Goal: Use online tool/utility: Utilize a website feature to perform a specific function

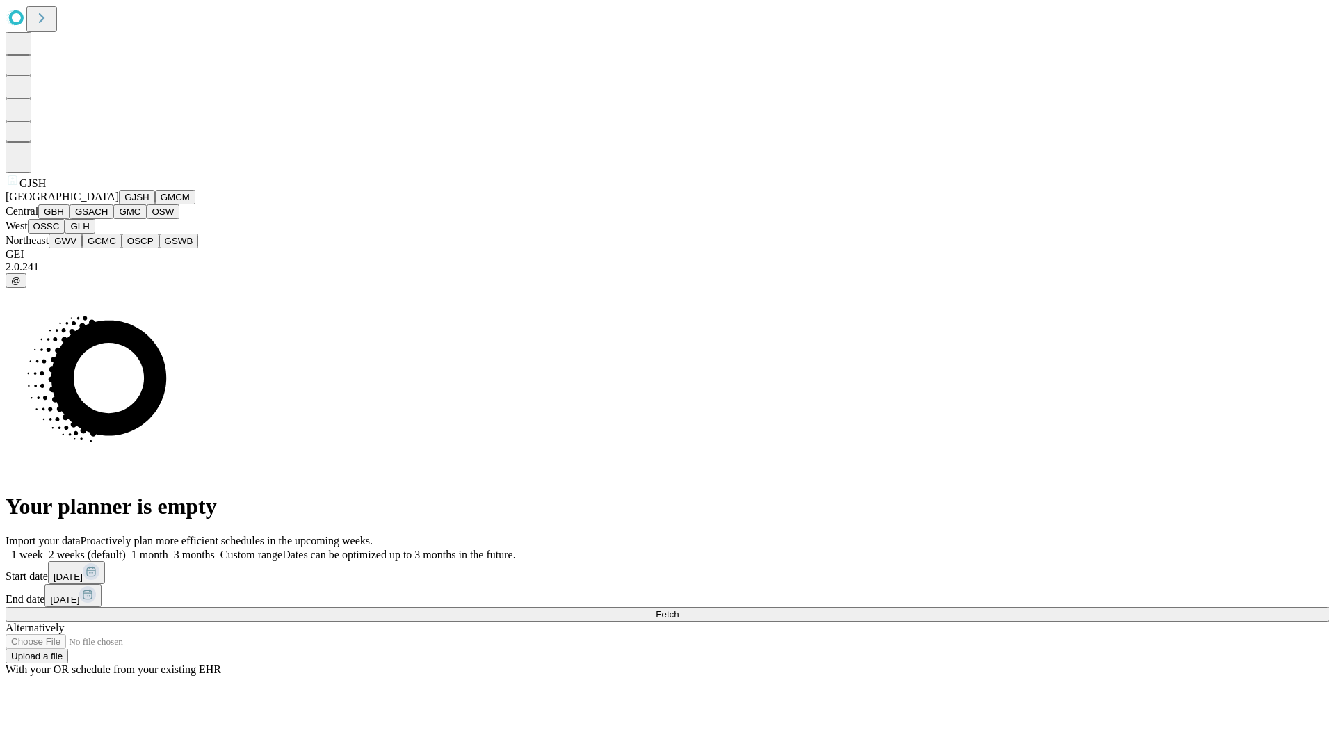
click at [119, 204] on button "GJSH" at bounding box center [137, 197] width 36 height 15
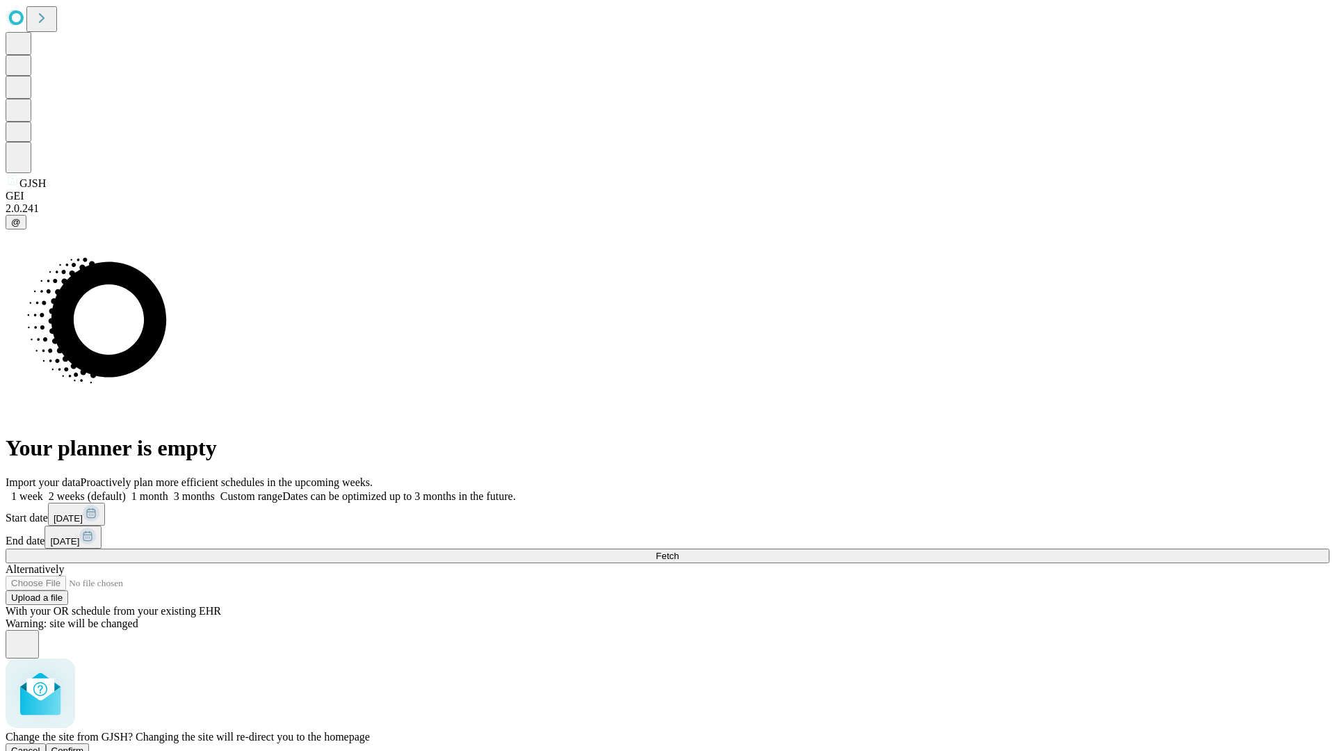
click at [84, 745] on span "Confirm" at bounding box center [67, 750] width 33 height 10
click at [43, 490] on label "1 week" at bounding box center [25, 496] width 38 height 12
click at [678, 551] on span "Fetch" at bounding box center [667, 556] width 23 height 10
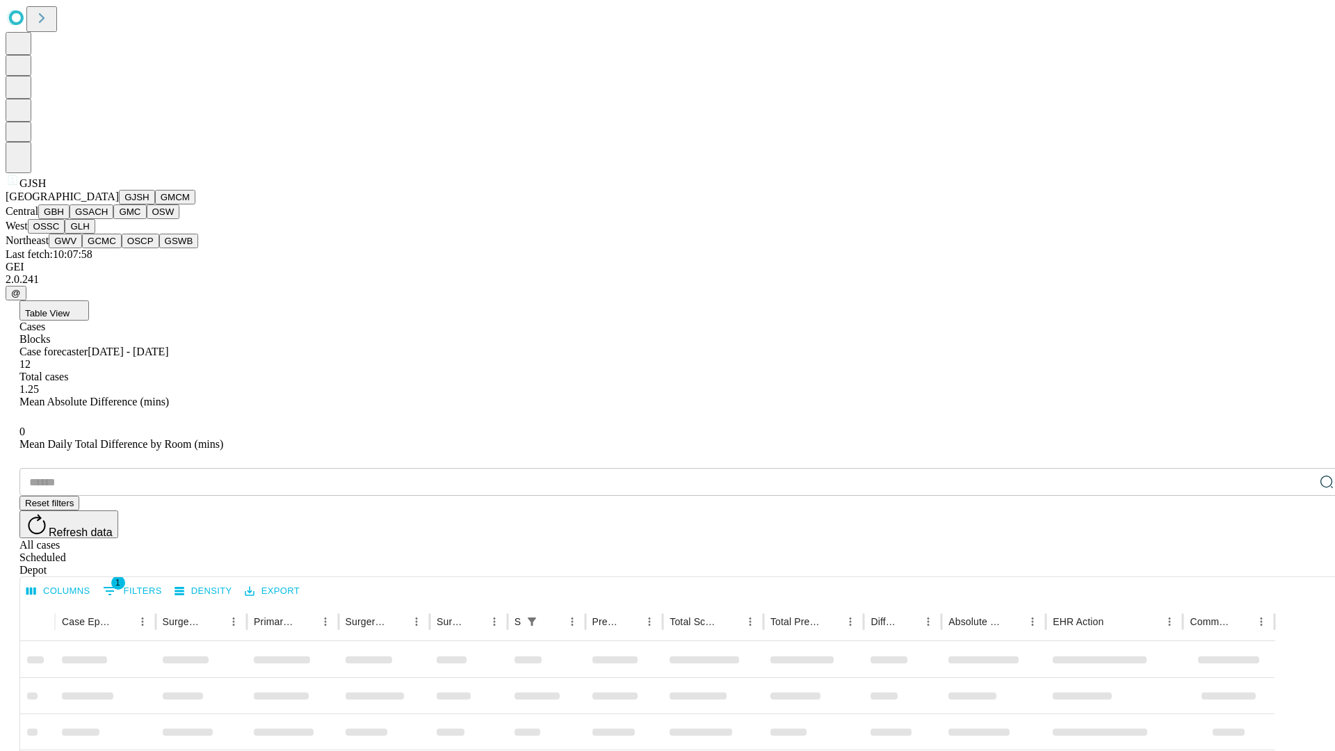
click at [155, 204] on button "GMCM" at bounding box center [175, 197] width 40 height 15
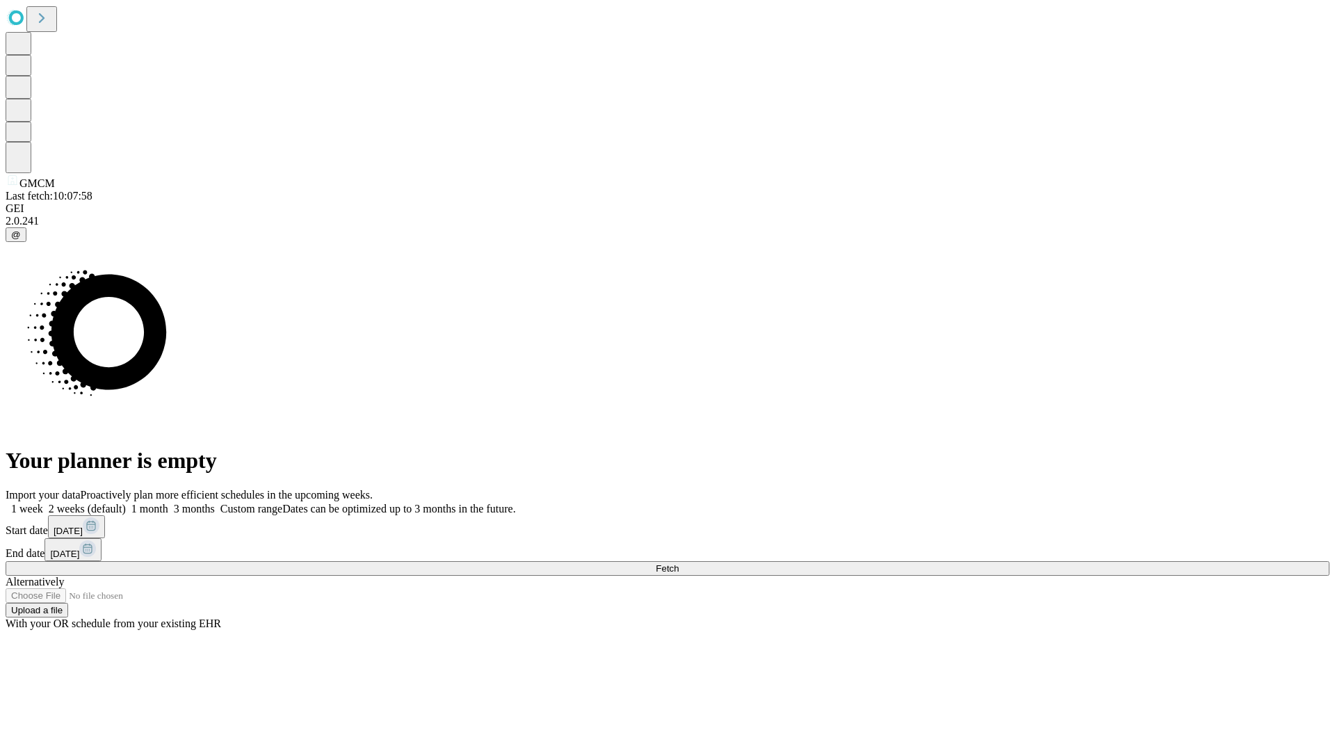
click at [43, 503] on label "1 week" at bounding box center [25, 509] width 38 height 12
click at [678, 563] on span "Fetch" at bounding box center [667, 568] width 23 height 10
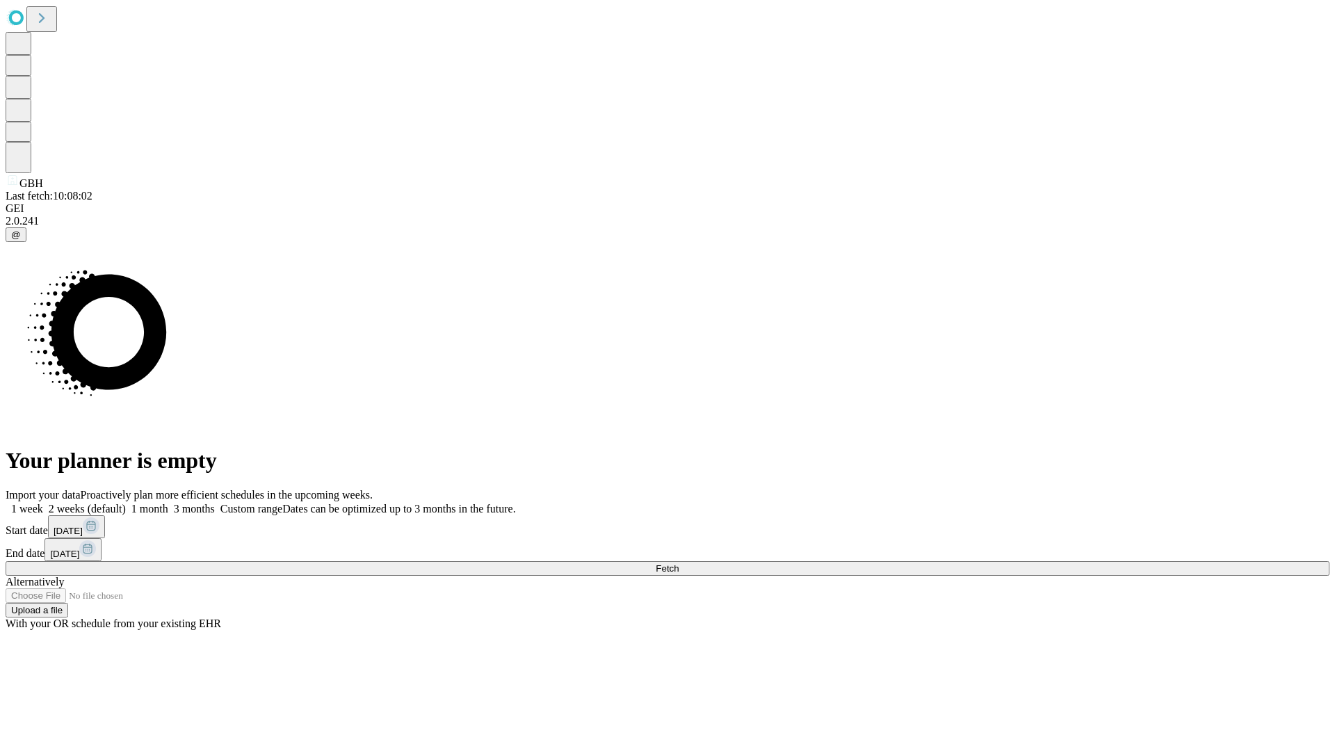
click at [43, 503] on label "1 week" at bounding box center [25, 509] width 38 height 12
click at [678, 563] on span "Fetch" at bounding box center [667, 568] width 23 height 10
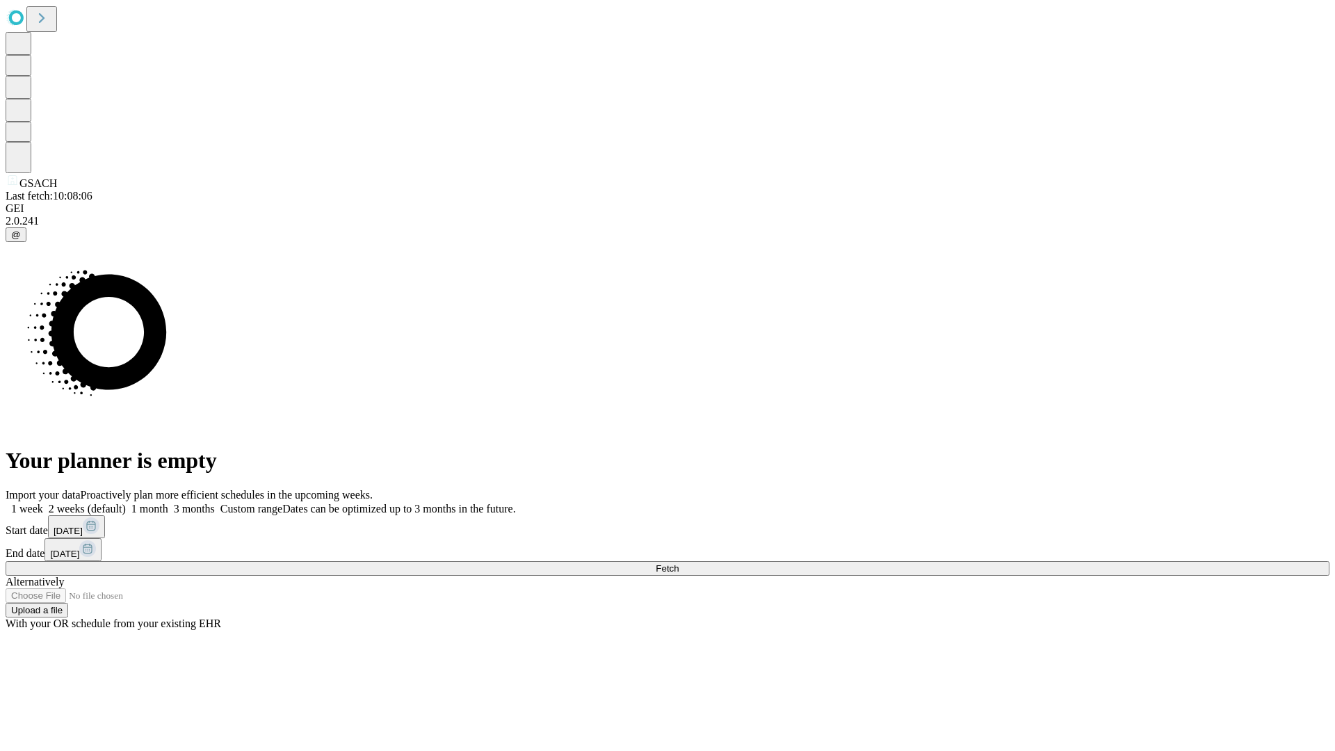
click at [43, 503] on label "1 week" at bounding box center [25, 509] width 38 height 12
click at [678, 563] on span "Fetch" at bounding box center [667, 568] width 23 height 10
click at [43, 503] on label "1 week" at bounding box center [25, 509] width 38 height 12
click at [678, 563] on span "Fetch" at bounding box center [667, 568] width 23 height 10
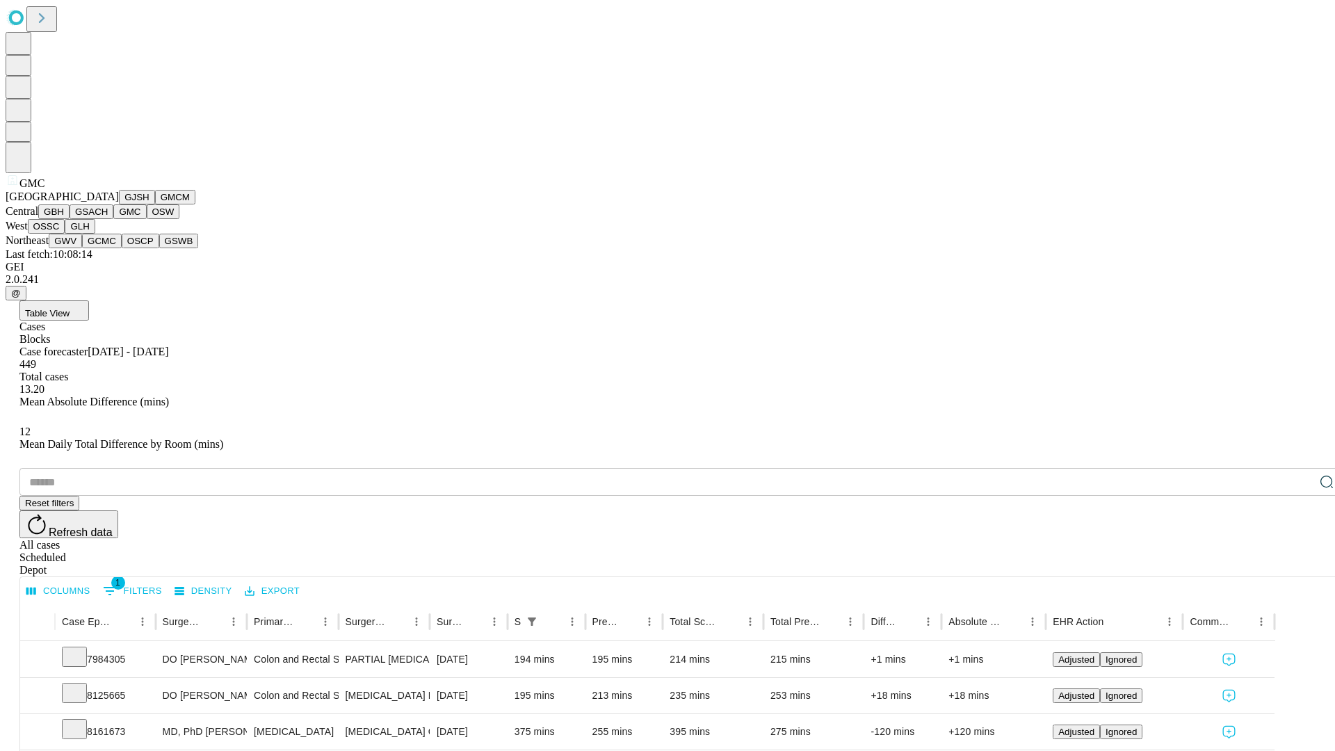
click at [147, 219] on button "OSW" at bounding box center [163, 211] width 33 height 15
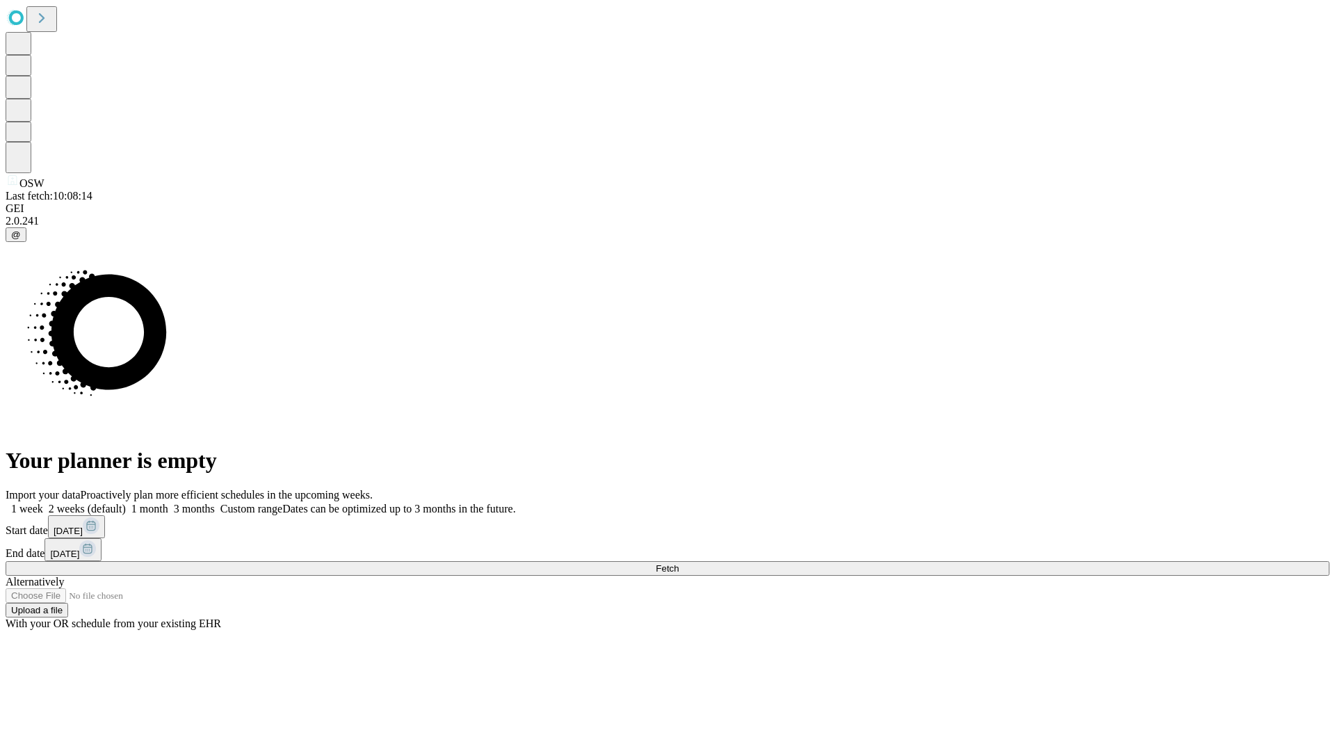
click at [43, 503] on label "1 week" at bounding box center [25, 509] width 38 height 12
click at [678, 563] on span "Fetch" at bounding box center [667, 568] width 23 height 10
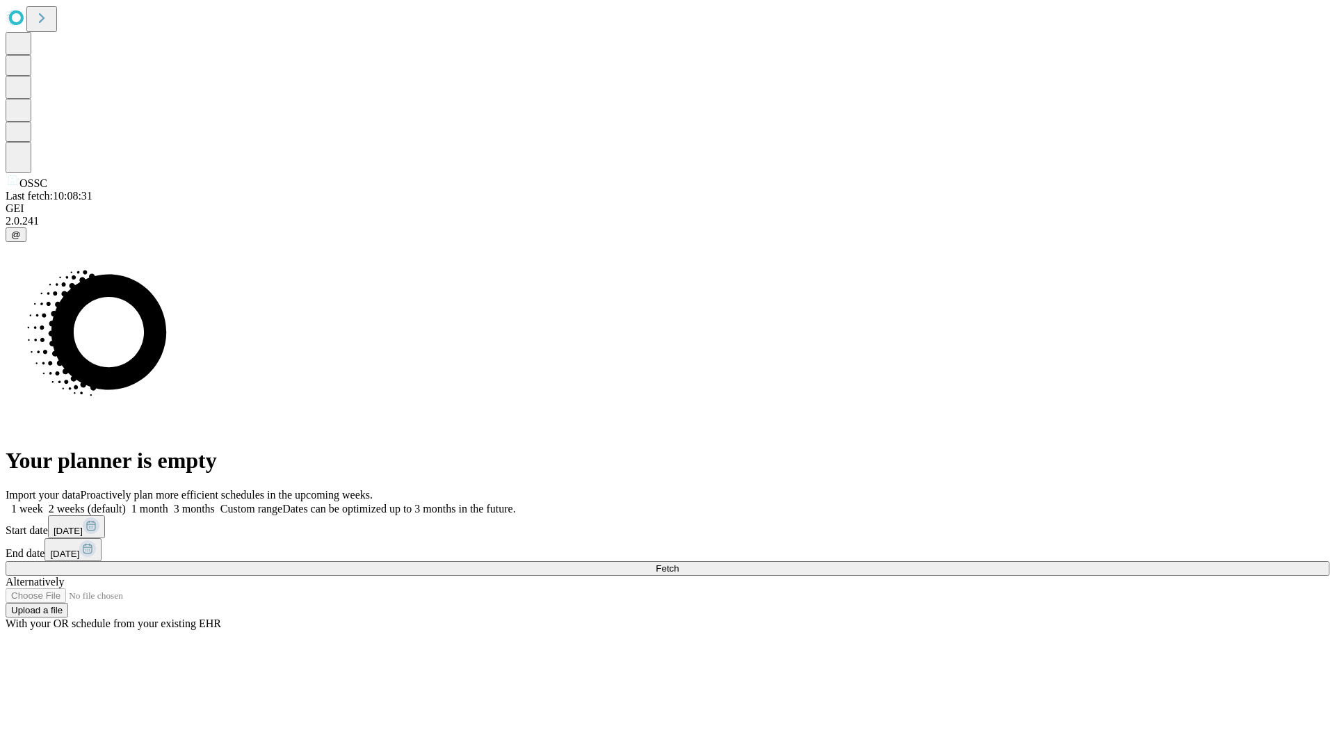
click at [43, 503] on label "1 week" at bounding box center [25, 509] width 38 height 12
click at [678, 563] on span "Fetch" at bounding box center [667, 568] width 23 height 10
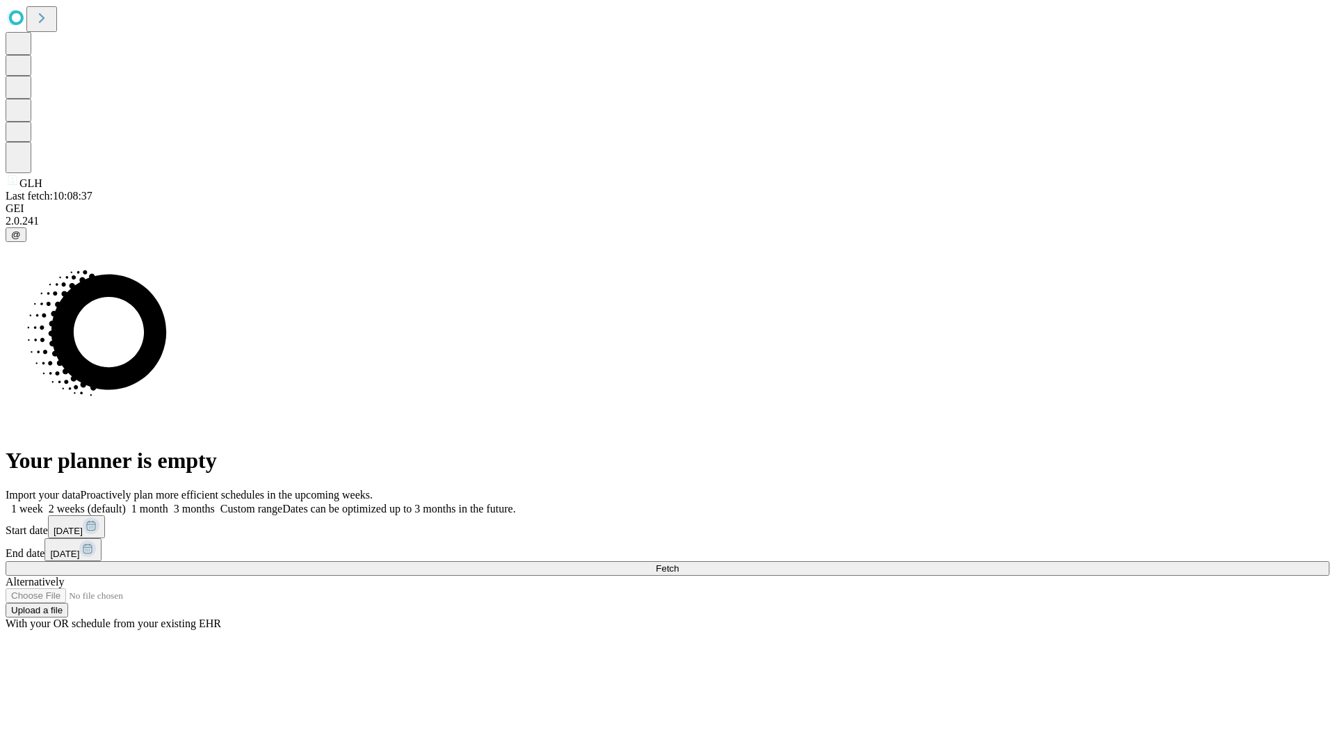
click at [678, 563] on span "Fetch" at bounding box center [667, 568] width 23 height 10
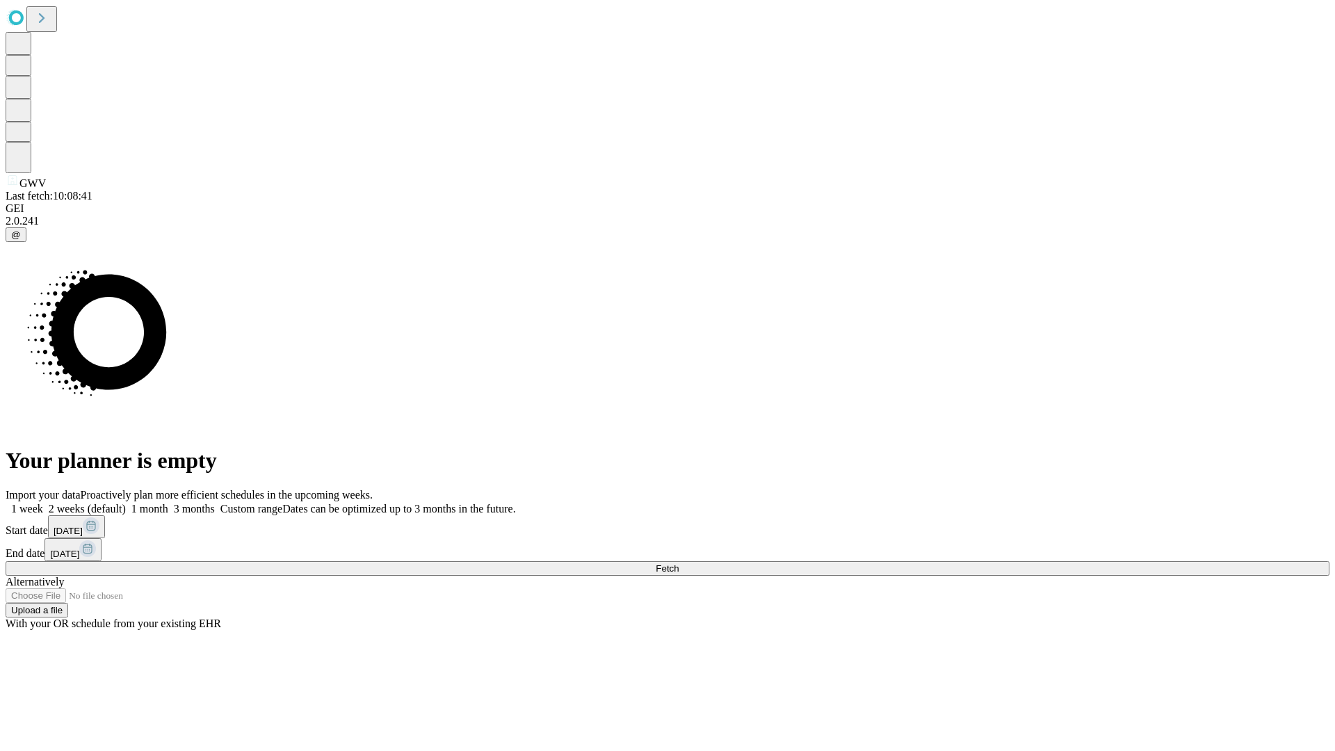
click at [678, 563] on span "Fetch" at bounding box center [667, 568] width 23 height 10
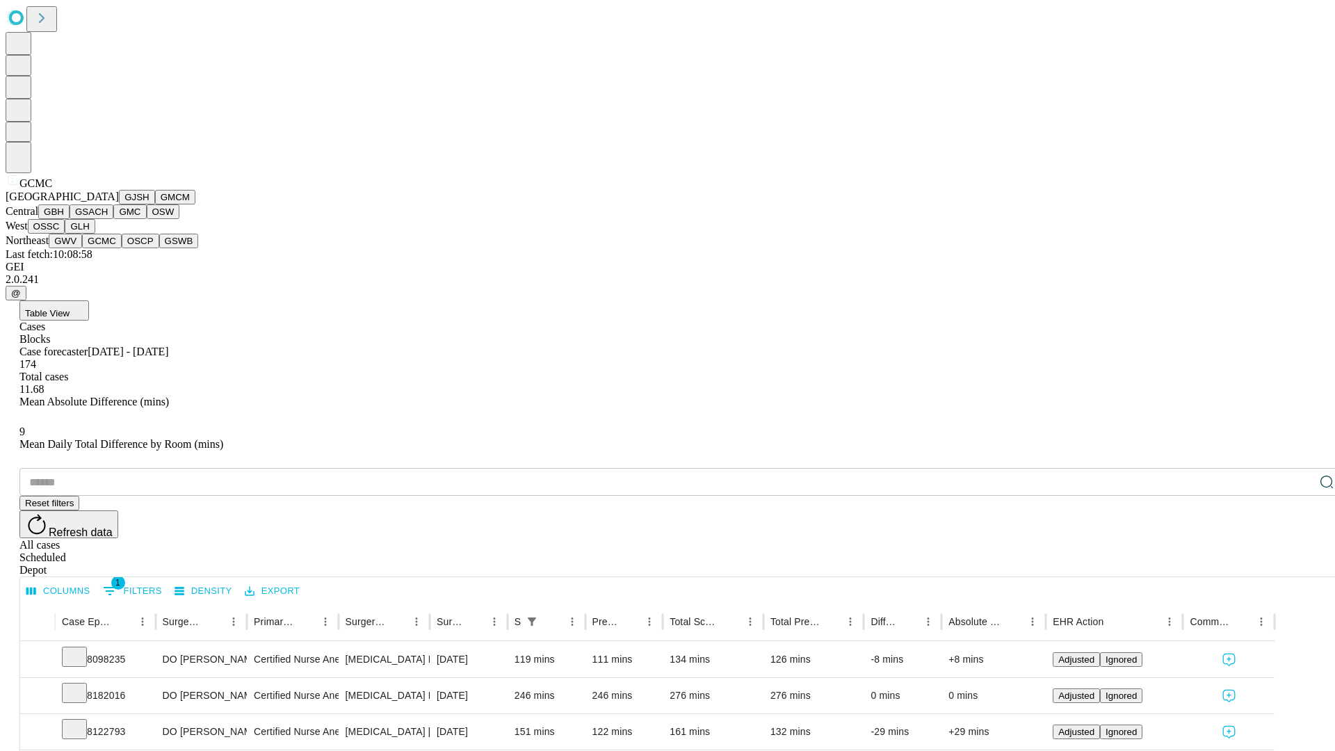
click at [122, 248] on button "OSCP" at bounding box center [141, 241] width 38 height 15
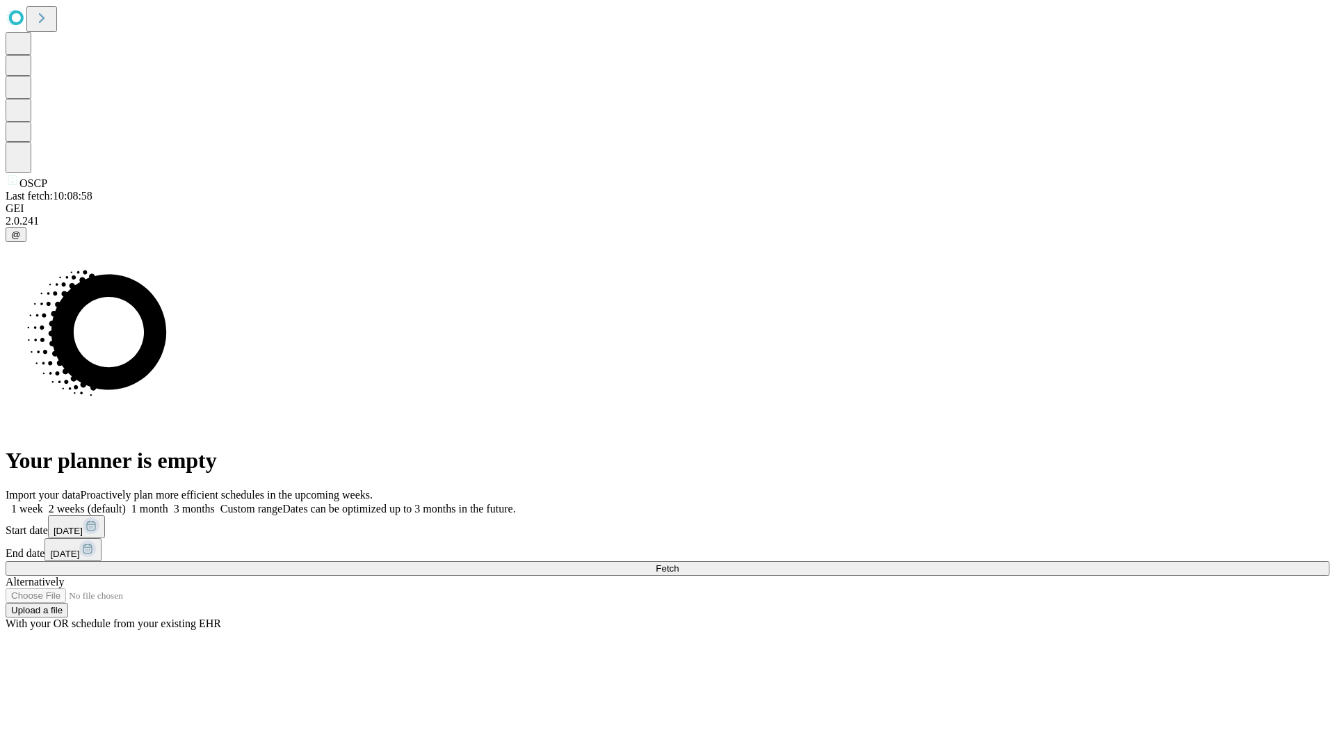
click at [43, 503] on label "1 week" at bounding box center [25, 509] width 38 height 12
click at [678, 563] on span "Fetch" at bounding box center [667, 568] width 23 height 10
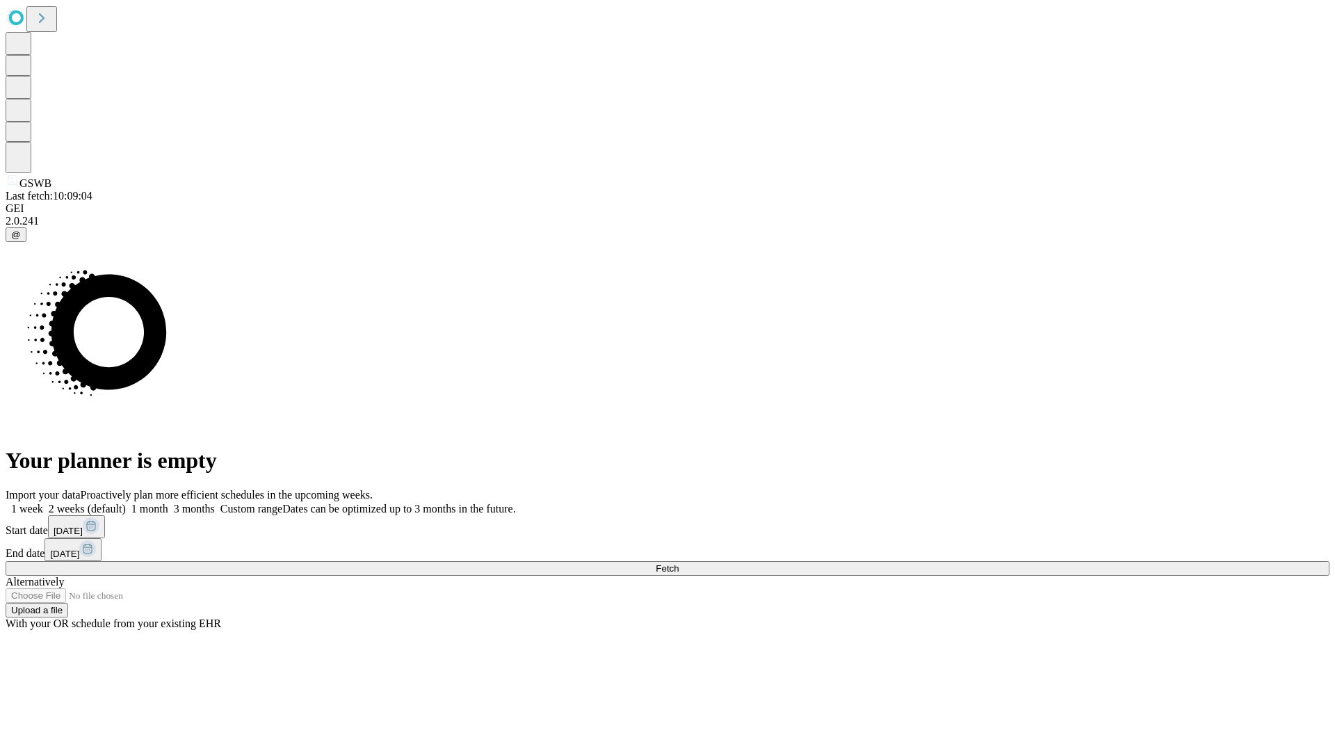
click at [43, 503] on label "1 week" at bounding box center [25, 509] width 38 height 12
click at [678, 563] on span "Fetch" at bounding box center [667, 568] width 23 height 10
